Goal: Information Seeking & Learning: Check status

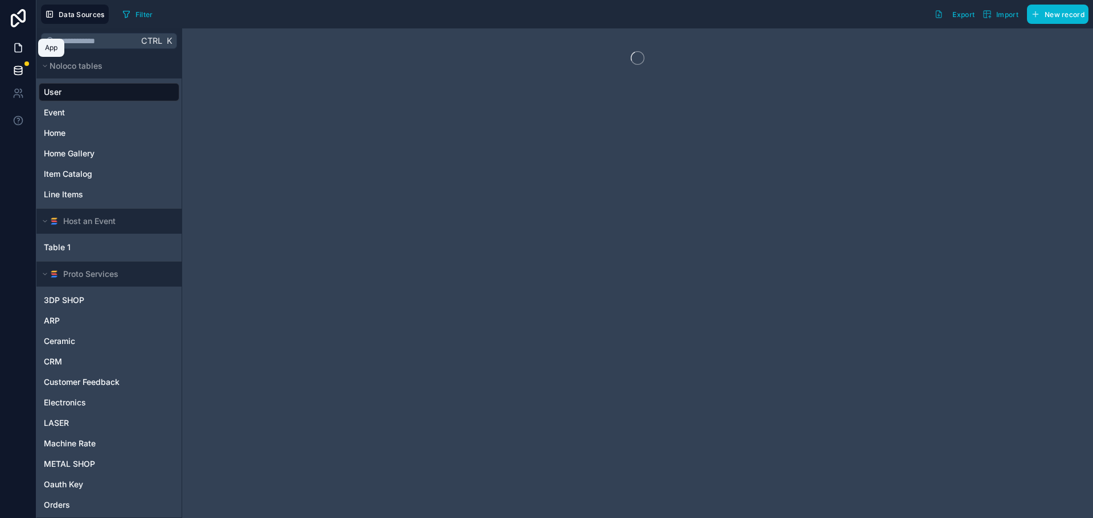
click at [18, 47] on icon at bounding box center [18, 47] width 11 height 11
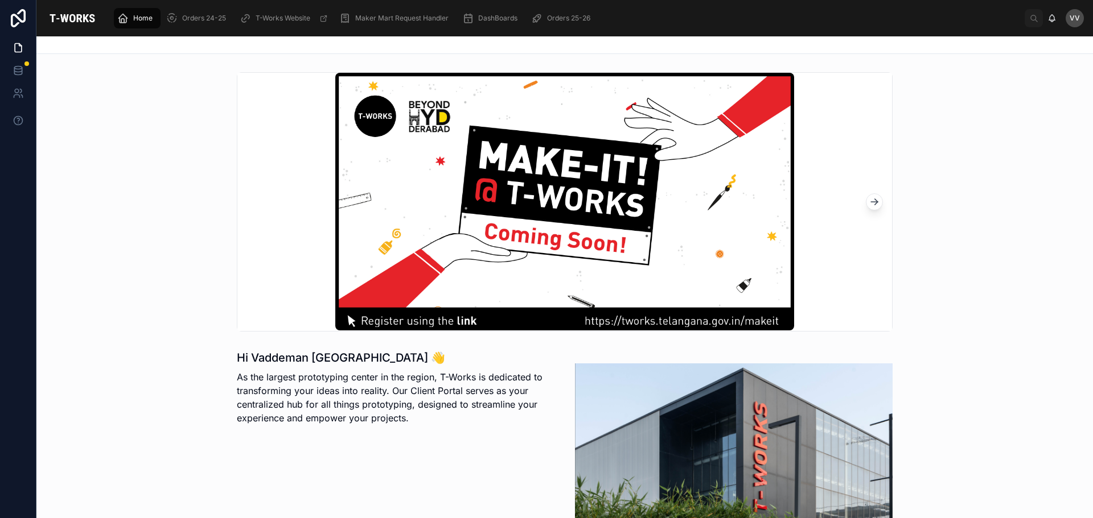
scroll to position [285, 0]
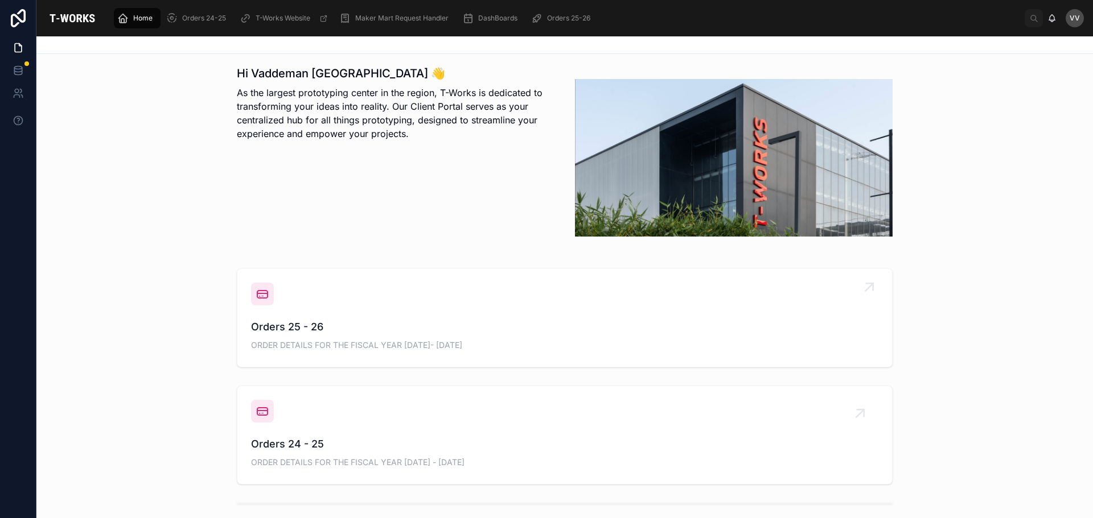
click at [289, 331] on span "Orders 25 - 26" at bounding box center [564, 327] width 627 height 16
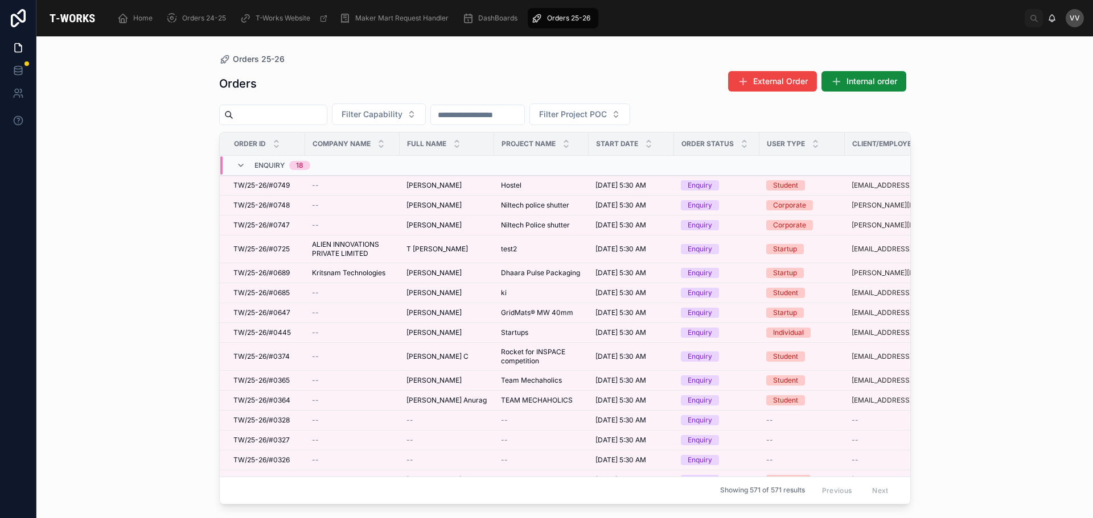
click at [302, 112] on input "text" at bounding box center [279, 115] width 93 height 16
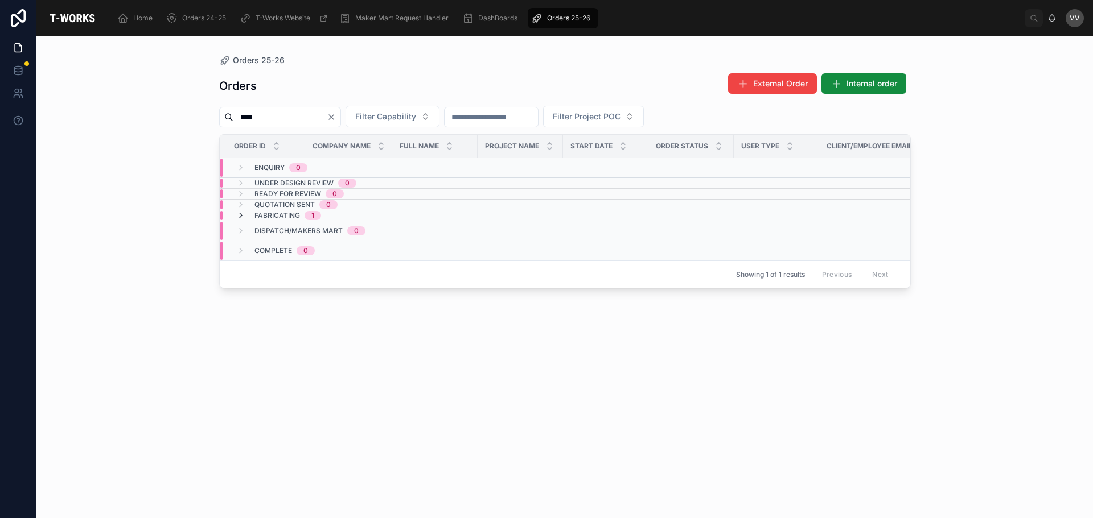
type input "****"
click at [237, 215] on icon at bounding box center [240, 215] width 9 height 9
